Goal: Navigation & Orientation: Go to known website

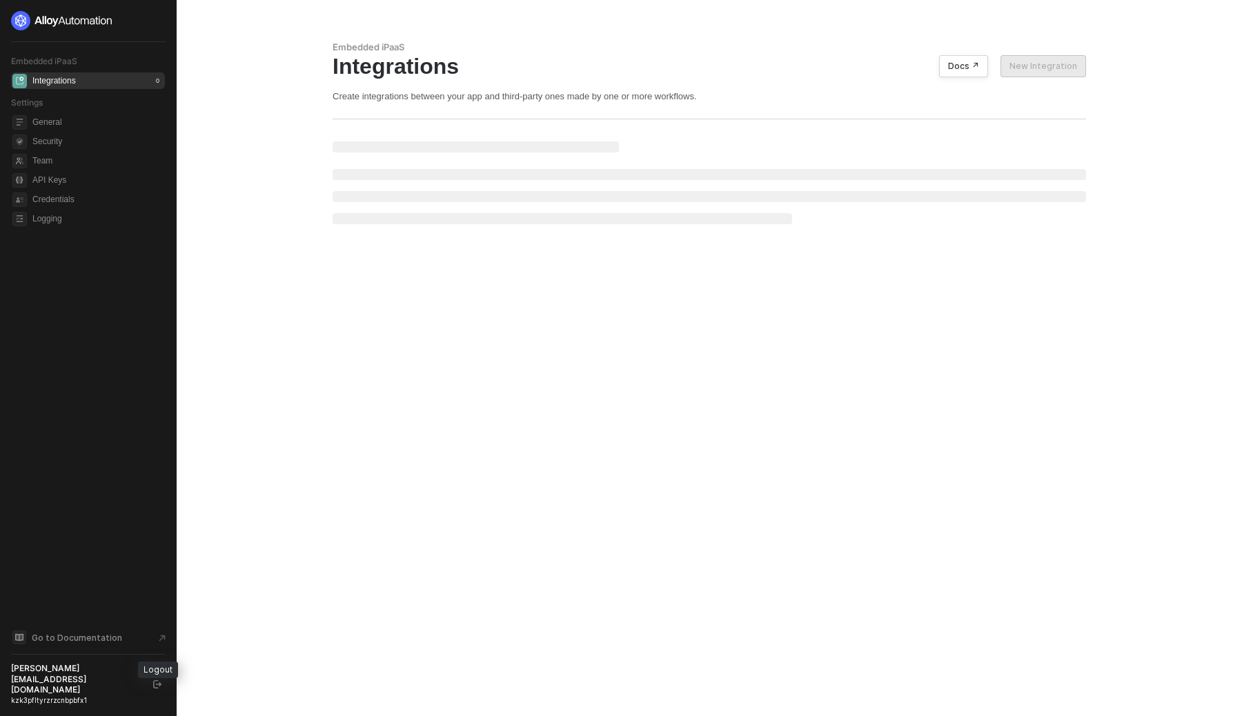
click at [156, 688] on icon "logout" at bounding box center [157, 684] width 8 height 8
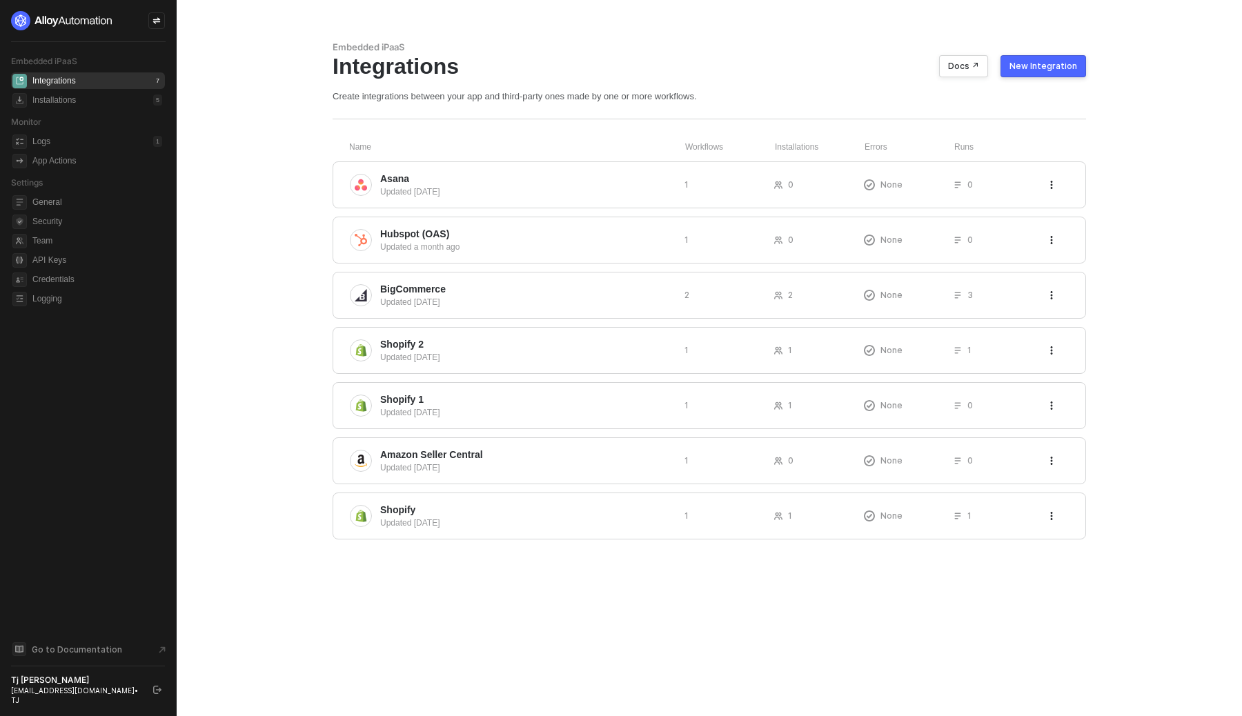
click at [239, 242] on main "Embedded iPaaS Integrations Docs ↗ New Integration Create integrations between …" at bounding box center [621, 358] width 1242 height 716
